Goal: Find specific page/section

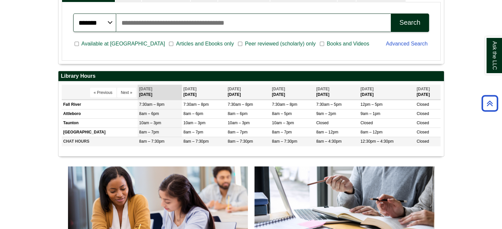
scroll to position [297, 0]
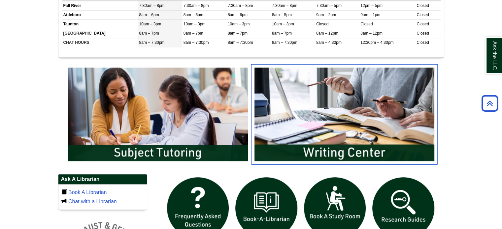
click at [330, 127] on img "slideshow" at bounding box center [344, 114] width 186 height 100
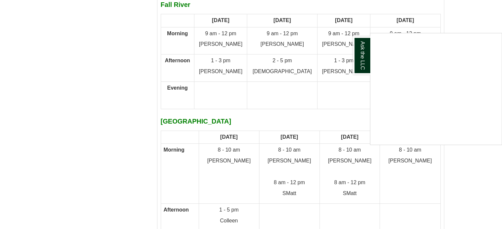
scroll to position [3235, 0]
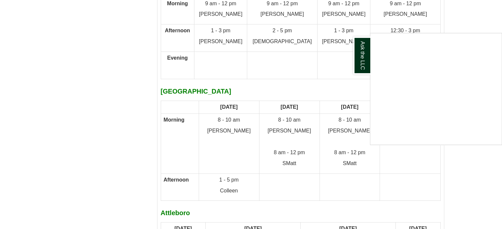
click at [69, 59] on div "Ask the LLC" at bounding box center [251, 114] width 502 height 229
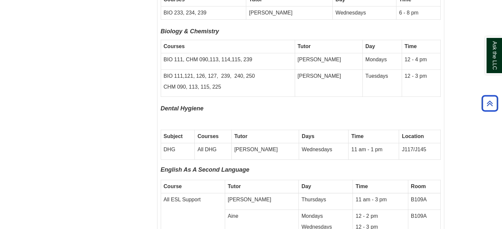
scroll to position [1783, 0]
